Goal: Task Accomplishment & Management: Manage account settings

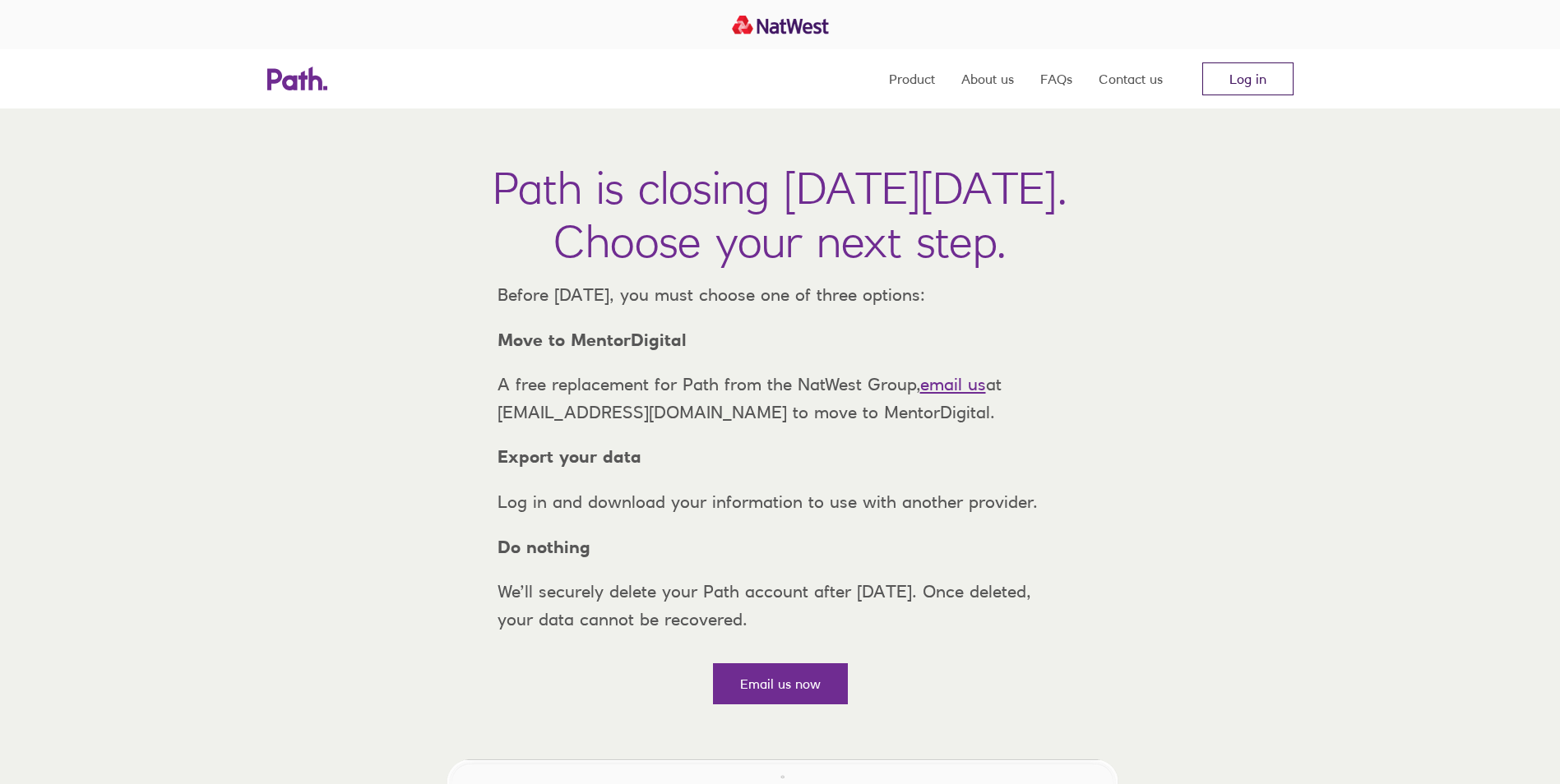
click at [1238, 74] on link "Log in" at bounding box center [1248, 79] width 91 height 33
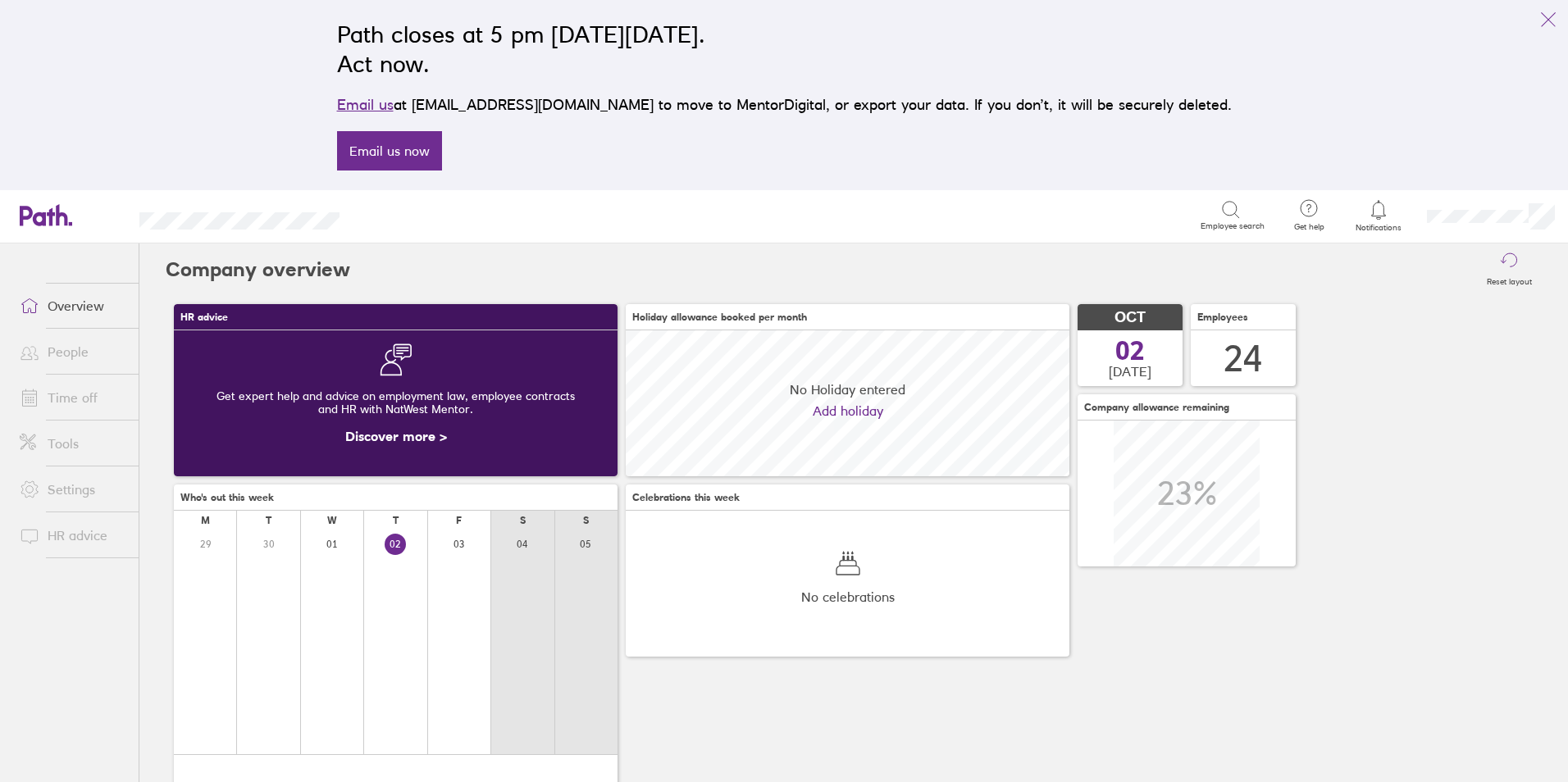
scroll to position [146, 443]
click at [80, 385] on link "Time off" at bounding box center [73, 398] width 132 height 33
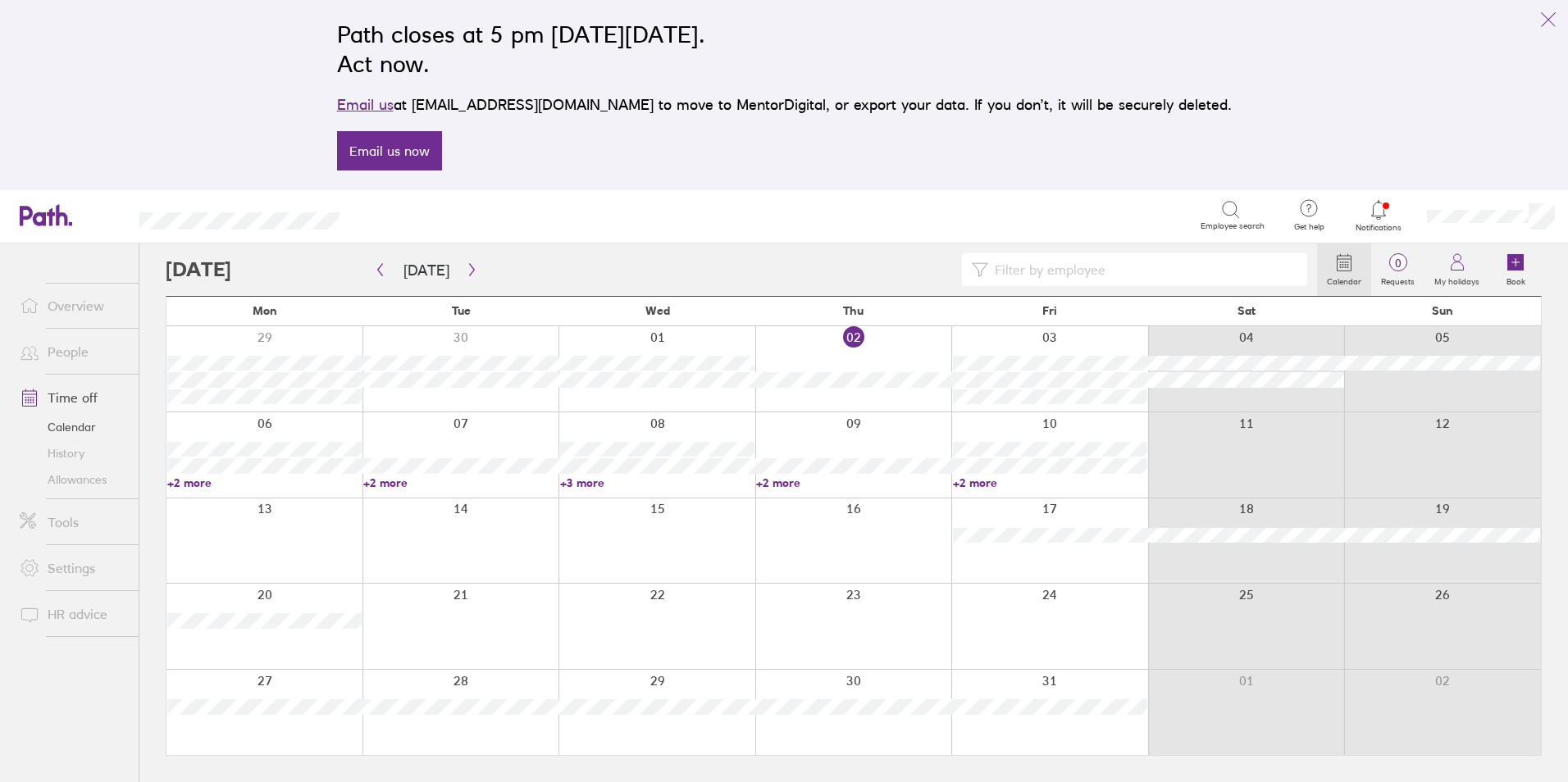
click at [211, 479] on link "+2 more" at bounding box center [264, 483] width 195 height 15
click at [589, 485] on link "+3 more" at bounding box center [657, 483] width 195 height 15
click at [590, 481] on link "+3 more" at bounding box center [657, 483] width 195 height 15
click at [189, 476] on link "+2 more" at bounding box center [264, 483] width 195 height 15
click at [187, 481] on link "+2 more" at bounding box center [264, 483] width 195 height 15
